Goal: Information Seeking & Learning: Learn about a topic

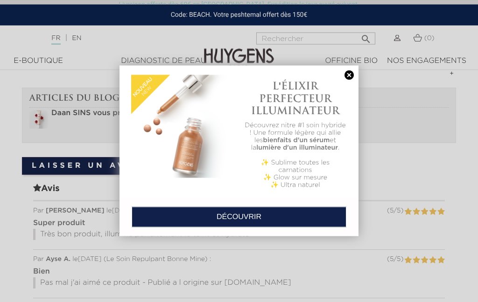
scroll to position [561, 0]
click at [352, 73] on link at bounding box center [348, 75] width 13 height 10
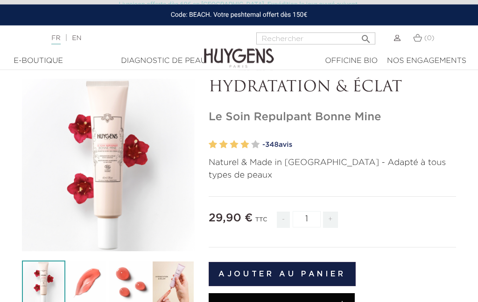
scroll to position [0, 0]
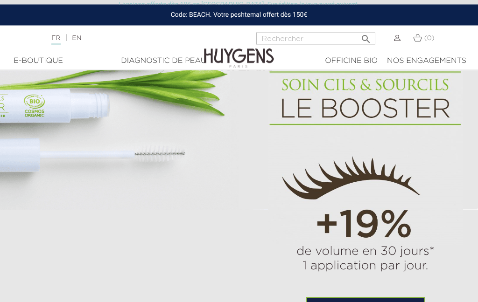
scroll to position [543, 0]
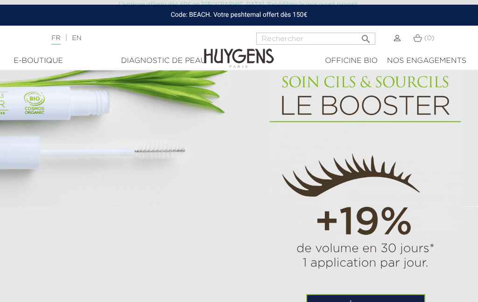
click at [164, 246] on div "de volume en 30 jours* 1 application par jour. Découvrir" at bounding box center [239, 192] width 448 height 252
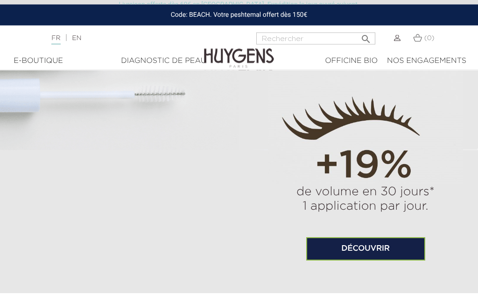
scroll to position [600, 0]
click at [349, 261] on link "Découvrir" at bounding box center [365, 248] width 119 height 23
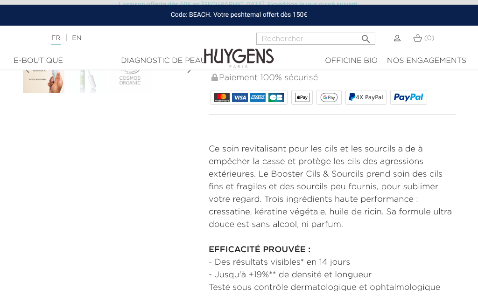
scroll to position [296, 0]
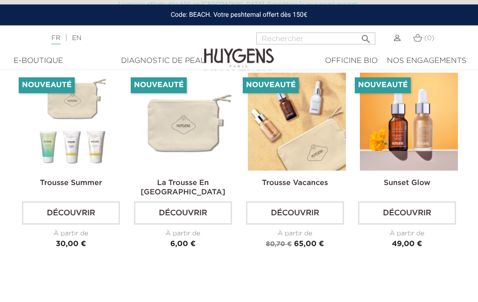
scroll to position [2007, 0]
click at [394, 225] on link "Découvrir" at bounding box center [407, 212] width 98 height 23
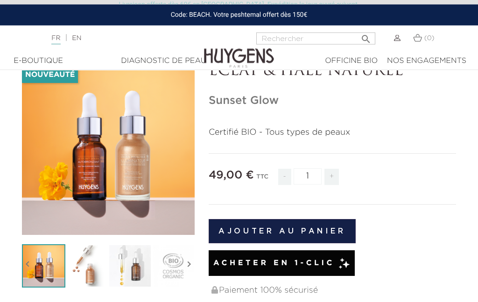
scroll to position [59, 0]
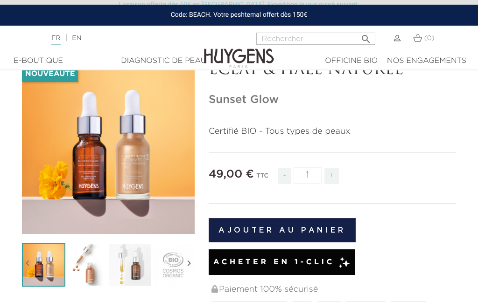
click at [99, 149] on icon "" at bounding box center [108, 148] width 47 height 47
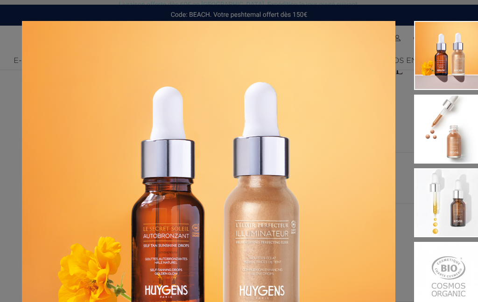
click at [442, 200] on img at bounding box center [448, 202] width 69 height 69
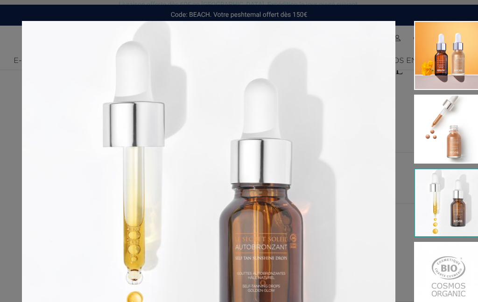
scroll to position [0, 0]
click at [18, 0] on div "Certifié BIO - Tous types de peaux" at bounding box center [239, 151] width 478 height 302
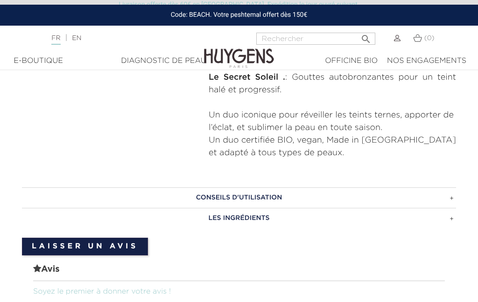
scroll to position [423, 0]
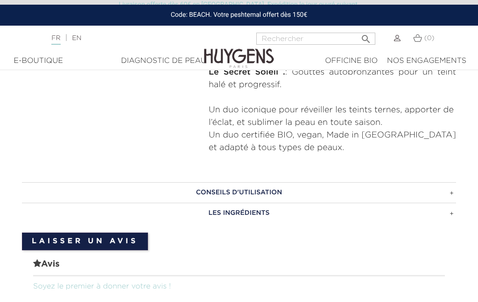
click at [455, 188] on h3 "CONSEILS D'UTILISATION" at bounding box center [239, 192] width 434 height 21
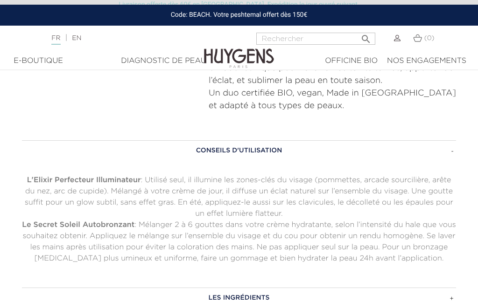
scroll to position [476, 0]
